Goal: Information Seeking & Learning: Find specific fact

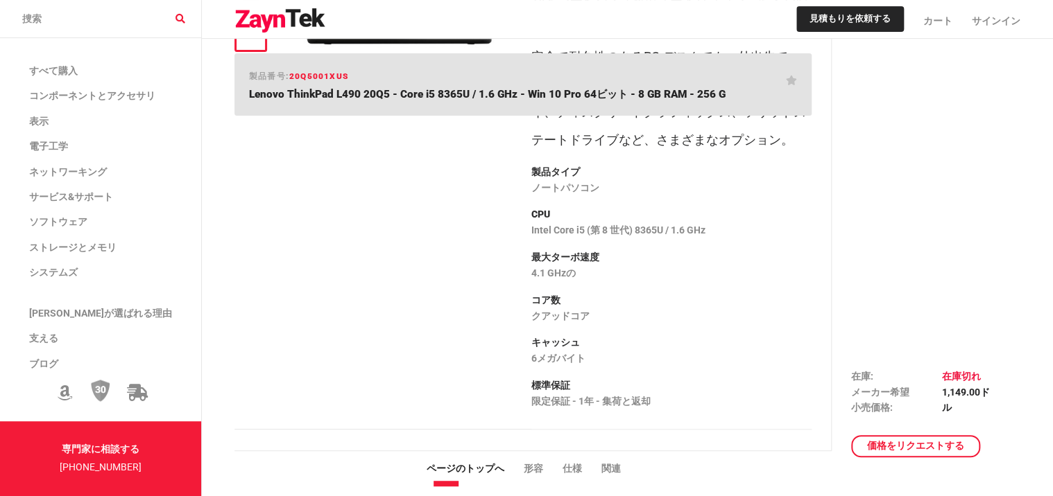
scroll to position [208, 0]
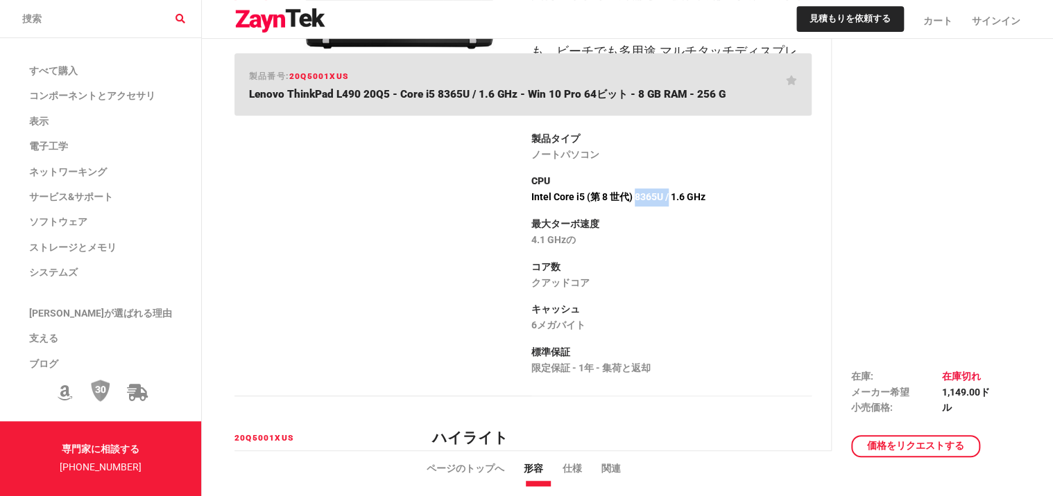
drag, startPoint x: 660, startPoint y: 194, endPoint x: 627, endPoint y: 196, distance: 33.3
click at [627, 196] on p "Intel Core i5 (第 8 世代) 8365U / 1.6 GHz" at bounding box center [671, 198] width 280 height 18
drag, startPoint x: 627, startPoint y: 196, endPoint x: 641, endPoint y: 197, distance: 13.9
copy p "8365U /"
drag, startPoint x: 720, startPoint y: 193, endPoint x: 627, endPoint y: 199, distance: 93.8
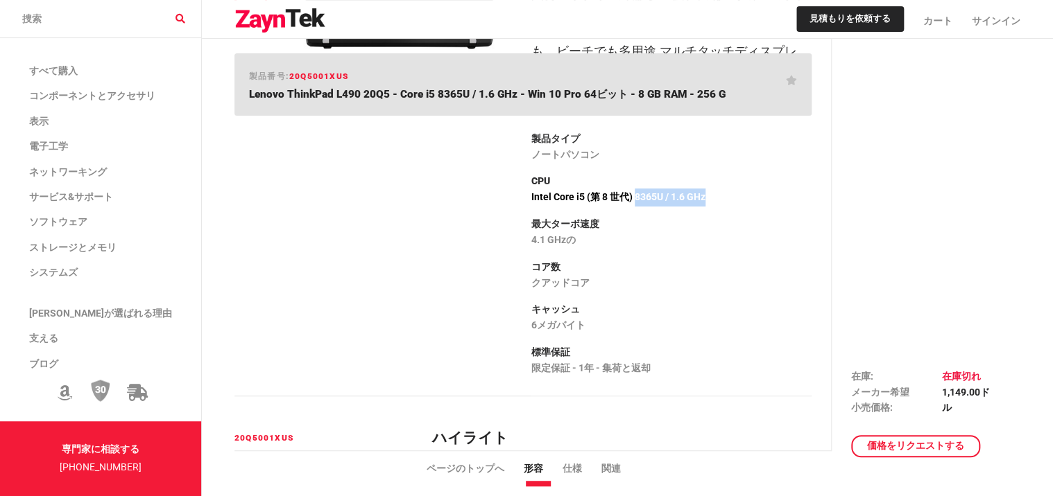
click at [627, 199] on p "Intel Core i5 (第 8 世代) 8365U / 1.6 GHz" at bounding box center [671, 198] width 280 height 18
drag, startPoint x: 627, startPoint y: 199, endPoint x: 641, endPoint y: 198, distance: 14.6
copy p "8365U / 1.6 GHz"
